Goal: Task Accomplishment & Management: Manage account settings

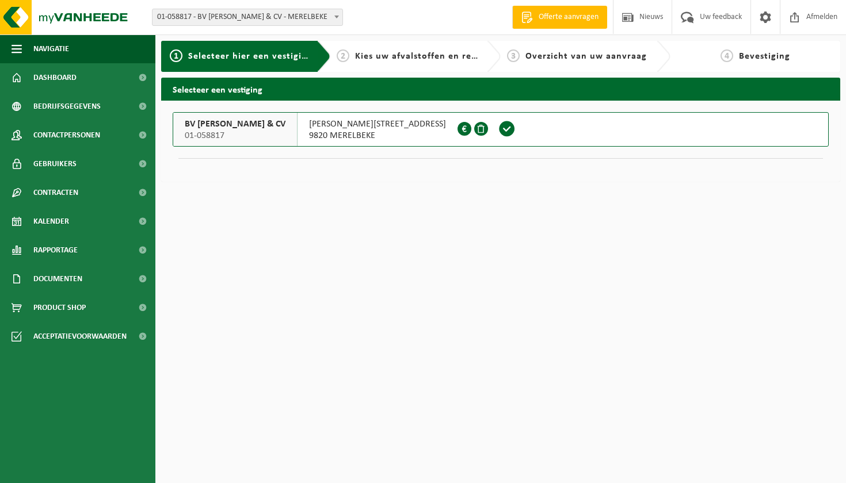
click at [566, 222] on html "Vestiging: 01-058817 - BV [PERSON_NAME] & CV - MERELBEKE 01-058817 - BV [PERSON…" at bounding box center [423, 241] width 846 height 483
click at [56, 221] on span "Kalender" at bounding box center [51, 221] width 36 height 29
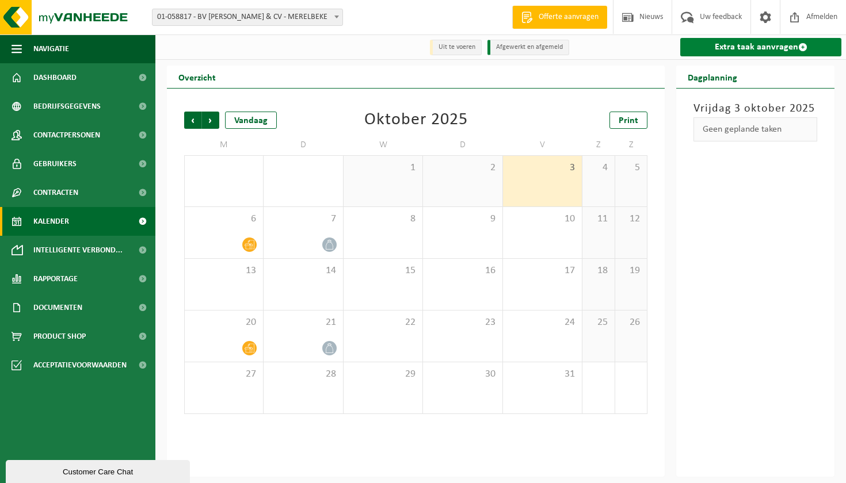
click at [769, 45] on link "Extra taak aanvragen" at bounding box center [760, 47] width 161 height 18
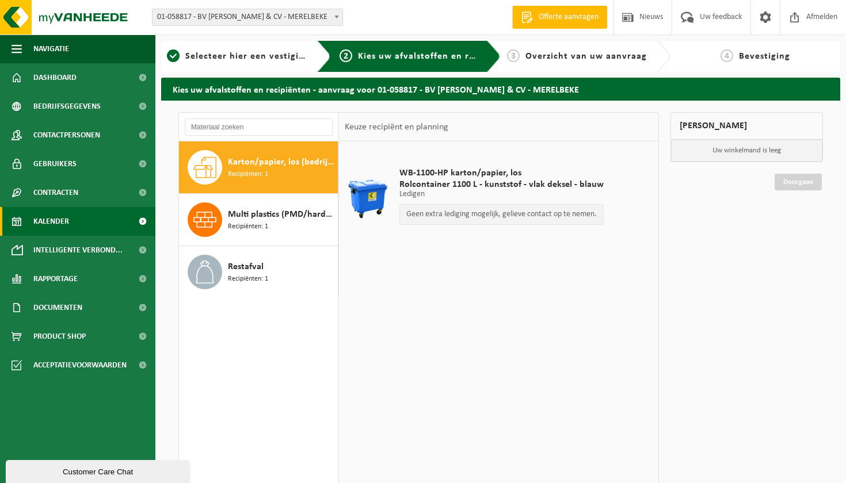
click at [62, 221] on span "Kalender" at bounding box center [51, 221] width 36 height 29
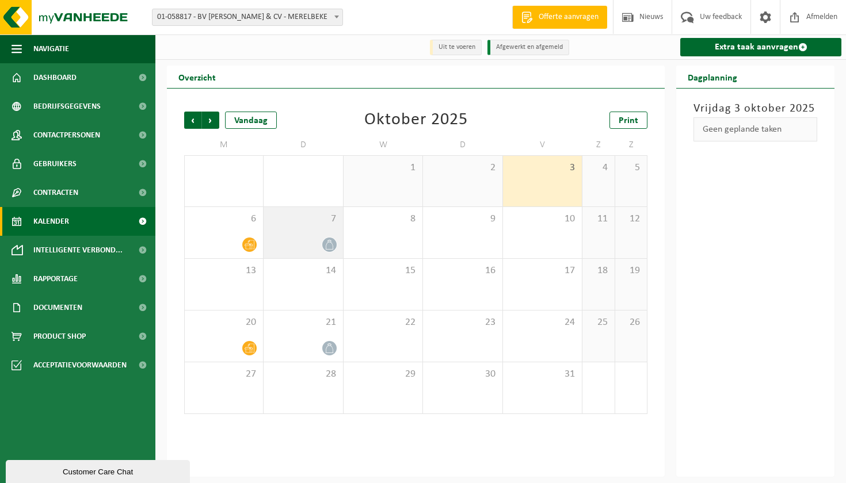
click at [303, 229] on div "7" at bounding box center [302, 232] width 79 height 51
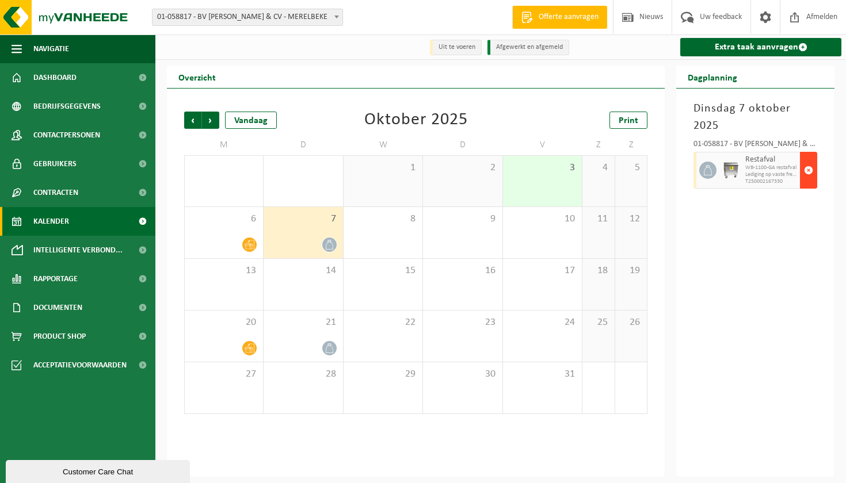
click at [810, 168] on span "button" at bounding box center [808, 170] width 9 height 23
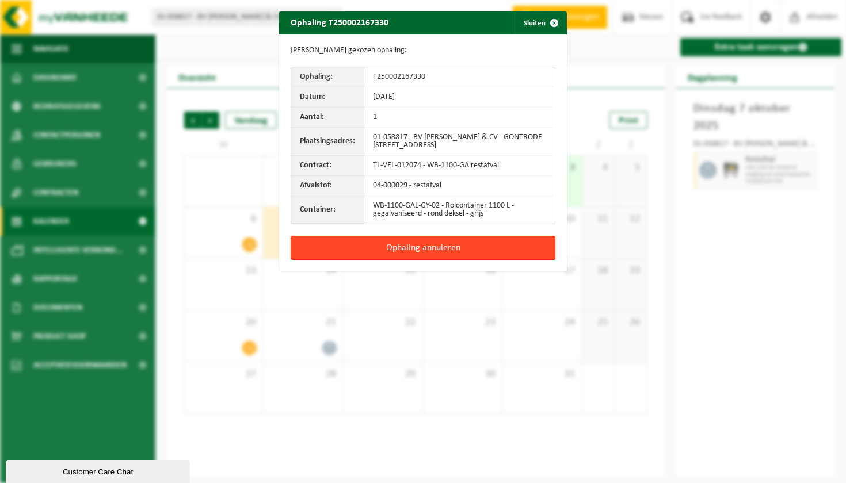
click at [469, 246] on button "Ophaling annuleren" at bounding box center [423, 248] width 265 height 24
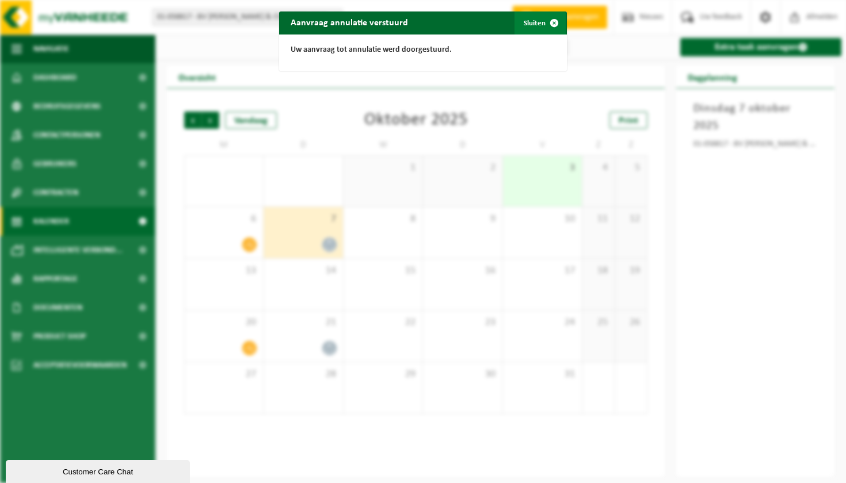
click at [536, 21] on button "Sluiten" at bounding box center [539, 23] width 51 height 23
